Goal: Information Seeking & Learning: Check status

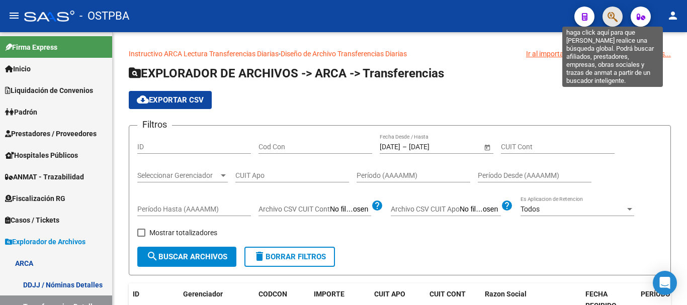
click at [616, 17] on icon "button" at bounding box center [613, 17] width 10 height 12
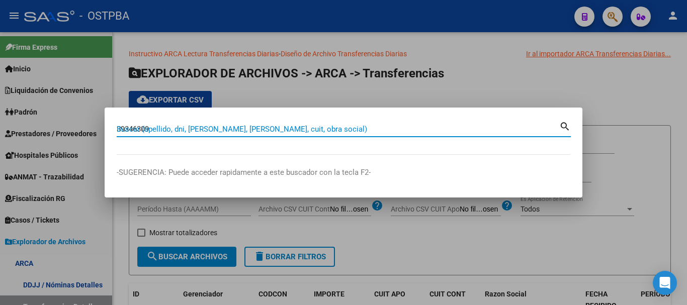
type input "39346309"
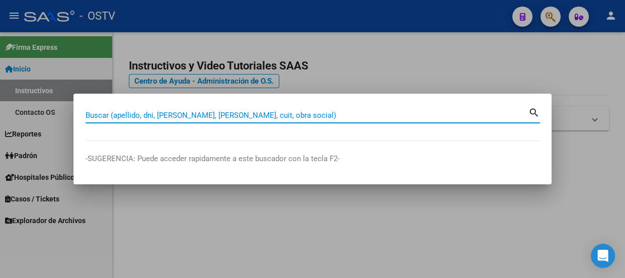
paste input "39346309"
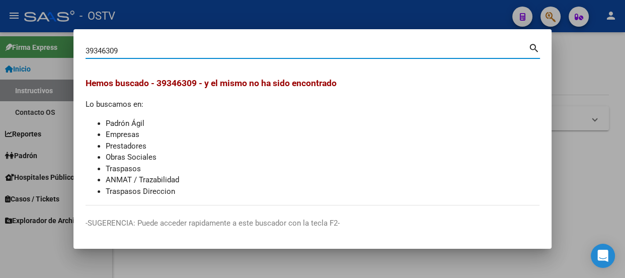
click at [179, 53] on input "39346309" at bounding box center [307, 50] width 443 height 9
paste input "46198633"
type input "46198633"
drag, startPoint x: 131, startPoint y: 49, endPoint x: 66, endPoint y: 61, distance: 65.5
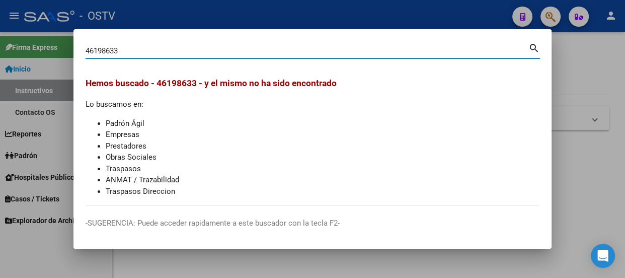
click at [75, 61] on mat-dialog-content "46198633 Buscar (apellido, dni, cuil, nro traspaso, cuit, obra social) search H…" at bounding box center [312, 123] width 478 height 164
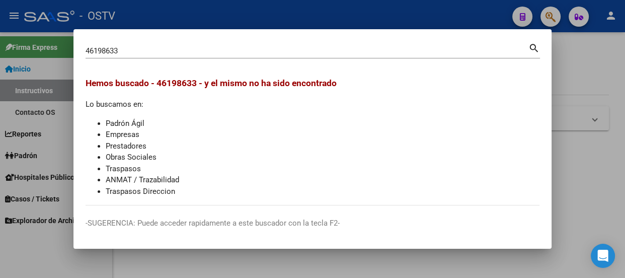
drag, startPoint x: 33, startPoint y: 65, endPoint x: 141, endPoint y: 57, distance: 108.5
click at [32, 65] on div at bounding box center [312, 139] width 625 height 278
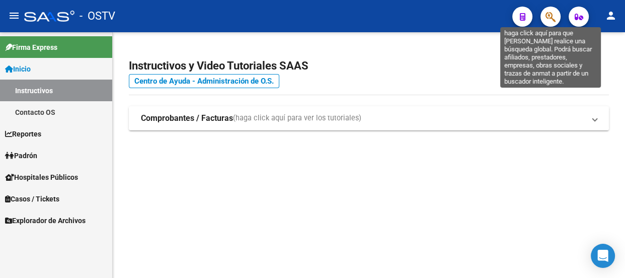
click at [547, 18] on icon "button" at bounding box center [551, 17] width 10 height 12
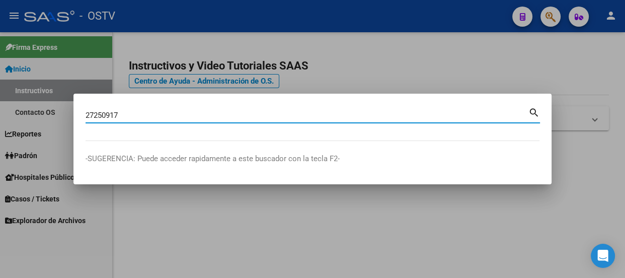
type input "27250917"
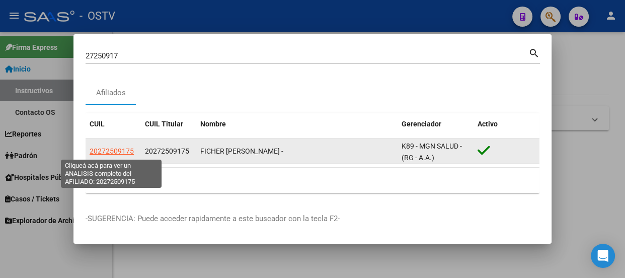
click at [112, 155] on span "20272509175" at bounding box center [112, 151] width 44 height 8
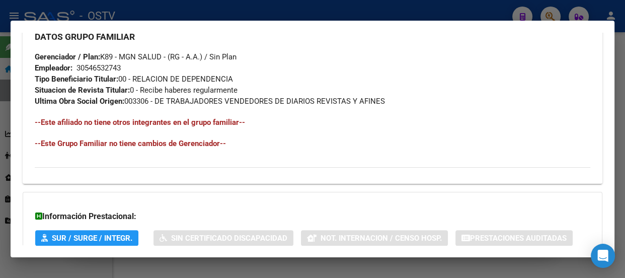
scroll to position [621, 0]
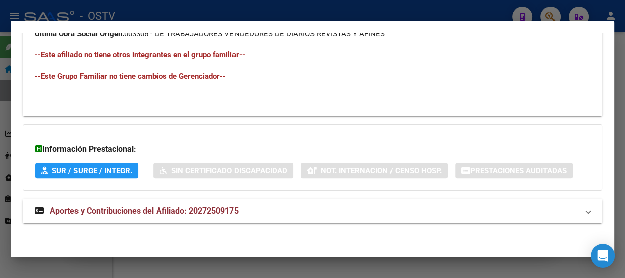
click at [216, 199] on mat-expansion-panel-header "Aportes y Contribuciones del Afiliado: 20272509175" at bounding box center [313, 211] width 580 height 24
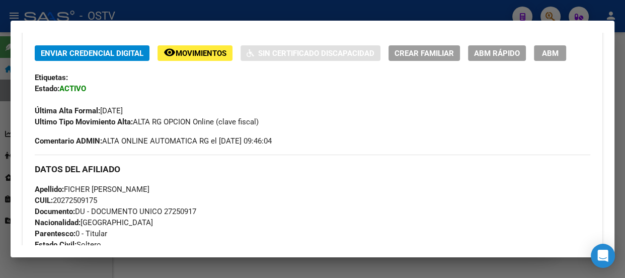
scroll to position [257, 0]
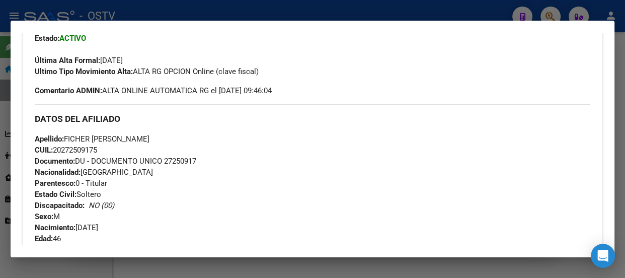
click at [197, 71] on span "Ultimo Tipo Movimiento Alta: ALTA RG OPCION Online (clave fiscal)" at bounding box center [147, 71] width 224 height 9
click at [266, 85] on span "Comentario ADMIN: ALTA ONLINE AUTOMATICA RG el [DATE] 09:46:04" at bounding box center [153, 90] width 237 height 11
click at [315, 91] on div "Enviar Credencial Digital remove_red_eye Movimientos Sin Certificado Discapacid…" at bounding box center [313, 45] width 556 height 101
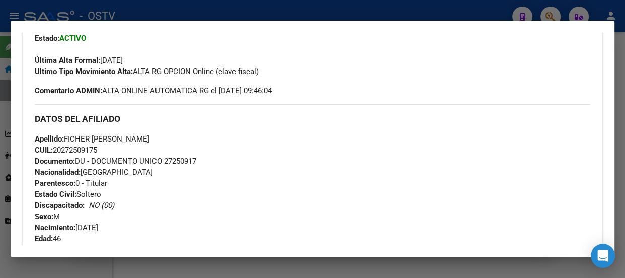
click at [269, 115] on h3 "DATOS DEL AFILIADO" at bounding box center [313, 118] width 556 height 11
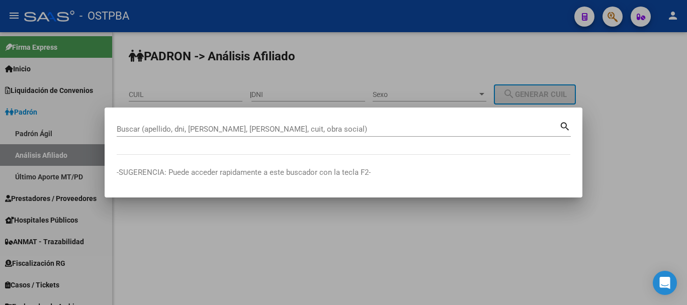
paste input "46198633"
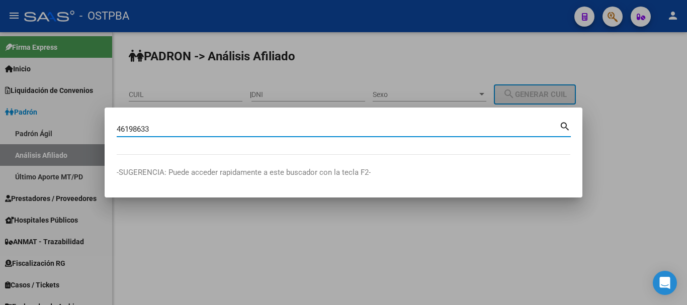
type input "46198633"
